Goal: Use online tool/utility: Utilize a website feature to perform a specific function

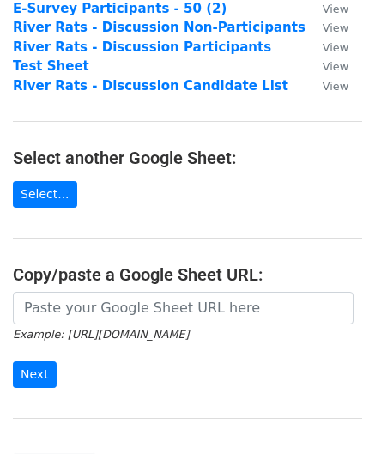
scroll to position [148, 0]
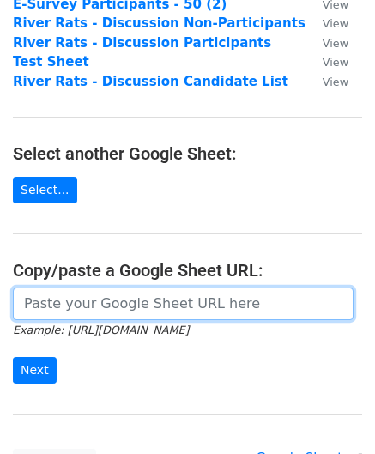
click at [47, 313] on input "url" at bounding box center [183, 304] width 341 height 33
paste input "[URL][DOMAIN_NAME]"
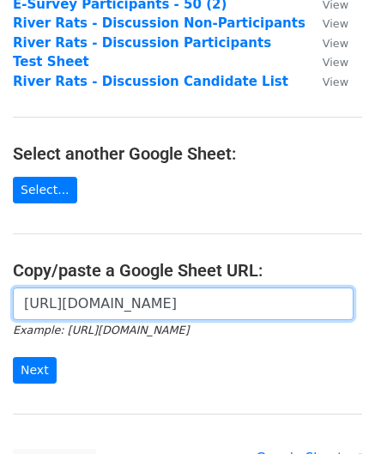
scroll to position [0, 375]
type input "[URL][DOMAIN_NAME]"
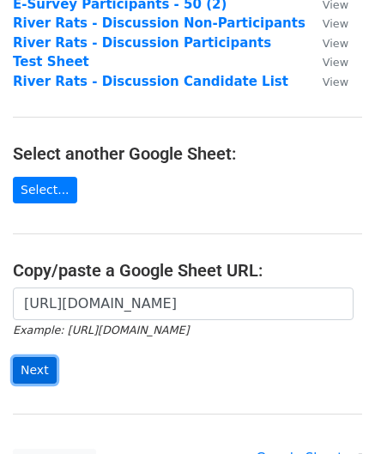
click at [36, 372] on input "Next" at bounding box center [35, 370] width 44 height 27
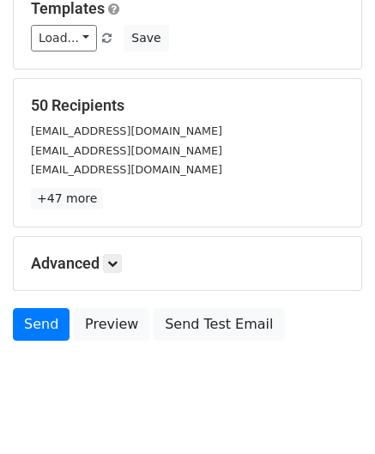
scroll to position [209, 0]
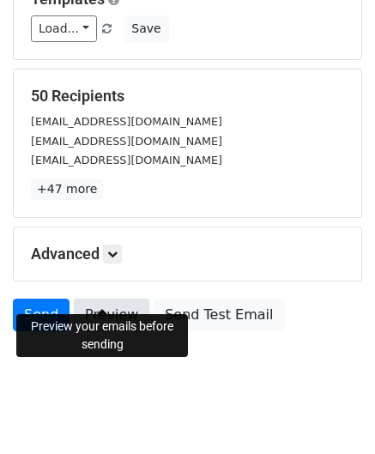
click at [106, 299] on link "Preview" at bounding box center [112, 315] width 76 height 33
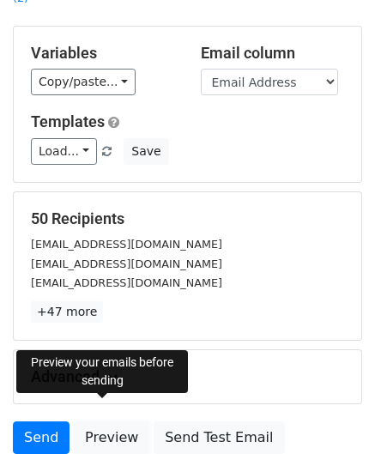
scroll to position [68, 0]
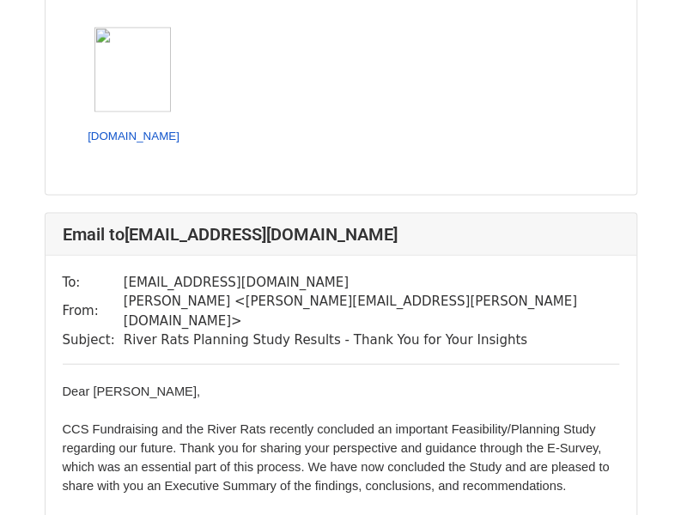
scroll to position [3093, 0]
